Goal: Task Accomplishment & Management: Complete application form

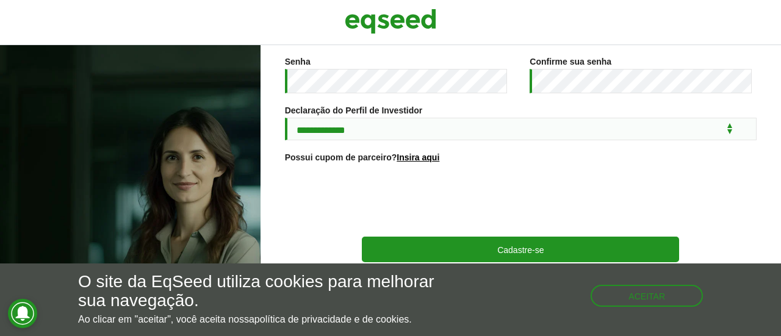
scroll to position [285, 0]
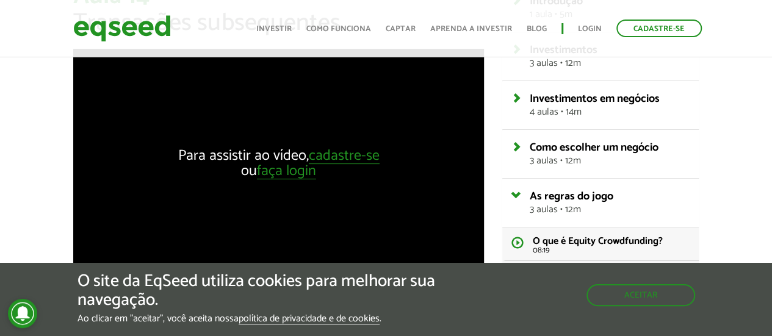
scroll to position [122, 0]
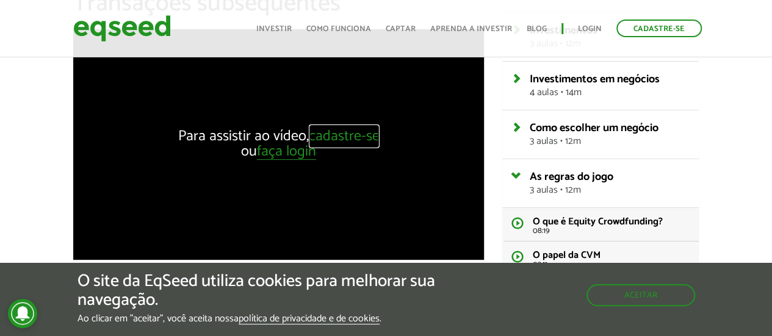
click at [355, 136] on link "cadastre-se" at bounding box center [344, 136] width 71 height 15
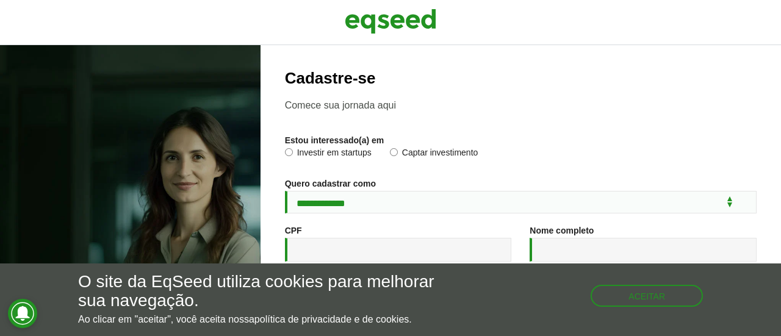
click at [73, 39] on div at bounding box center [390, 22] width 781 height 45
